Goal: Task Accomplishment & Management: Complete application form

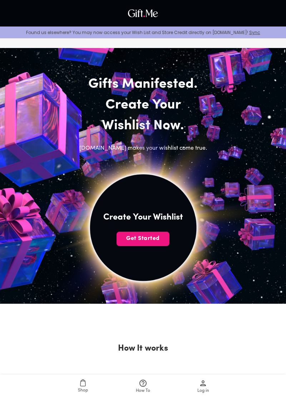
click at [240, 273] on img at bounding box center [143, 227] width 264 height 264
click at [163, 235] on span "Get Started" at bounding box center [143, 238] width 53 height 8
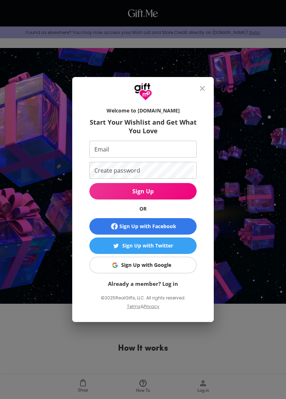
click at [204, 87] on icon "close" at bounding box center [202, 88] width 9 height 9
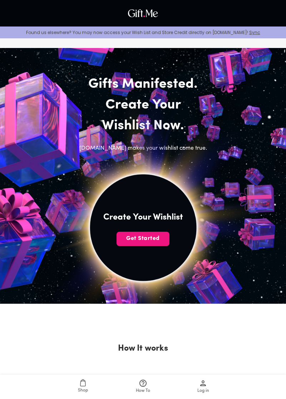
click at [151, 239] on span "Get Started" at bounding box center [143, 238] width 53 height 8
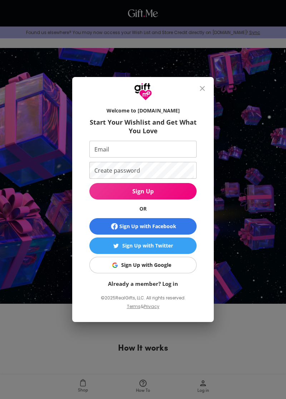
click at [211, 164] on div "Welcome to [DOMAIN_NAME] Start Your Wishlist and Get What You Love Email Email …" at bounding box center [143, 211] width 142 height 221
click at [186, 152] on input "Email" at bounding box center [141, 149] width 104 height 17
type input "Jujjj"
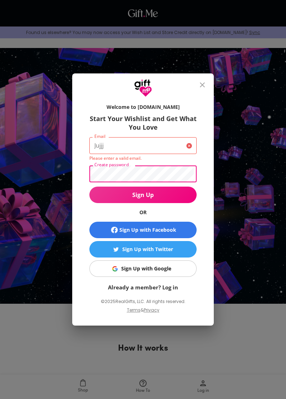
click at [192, 145] on icon at bounding box center [190, 147] width 9 height 9
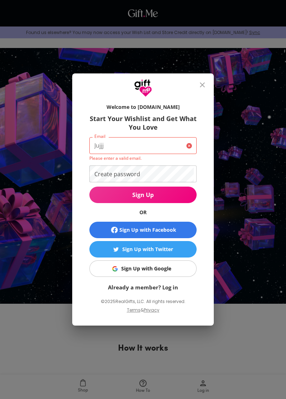
click at [190, 142] on div "Jujjj Email" at bounding box center [142, 145] width 107 height 17
click at [204, 87] on icon "close" at bounding box center [202, 85] width 9 height 9
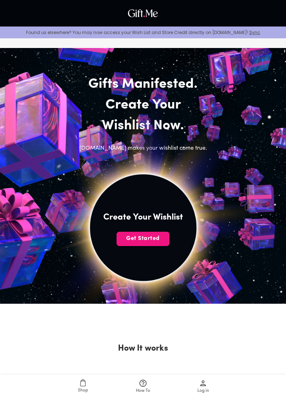
click at [162, 242] on span "Get Started" at bounding box center [143, 238] width 53 height 8
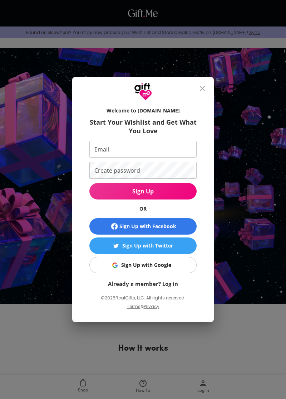
click at [243, 130] on div "Welcome to [DOMAIN_NAME] Start Your Wishlist and Get What You Love Email Email …" at bounding box center [143, 199] width 286 height 399
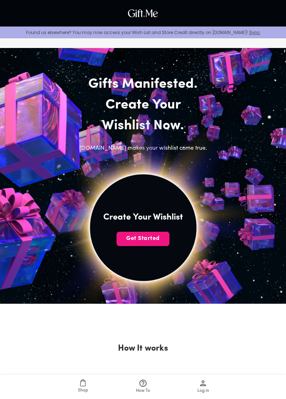
click at [208, 86] on div "Create Your Wishlist Get Started" at bounding box center [143, 227] width 275 height 306
